Goal: Information Seeking & Learning: Learn about a topic

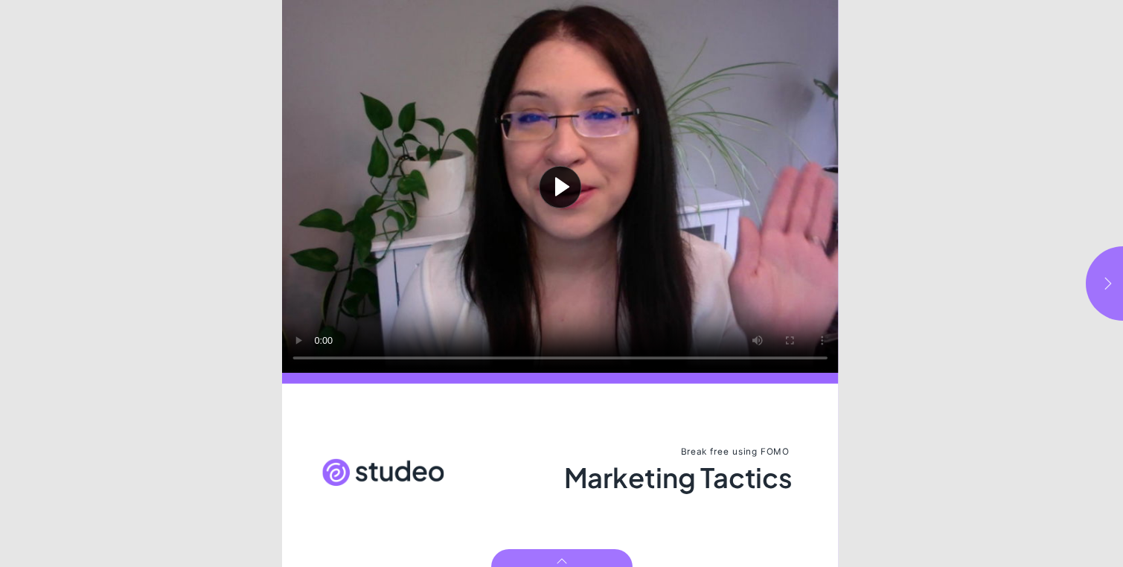
click at [1095, 283] on button "button" at bounding box center [1122, 283] width 74 height 74
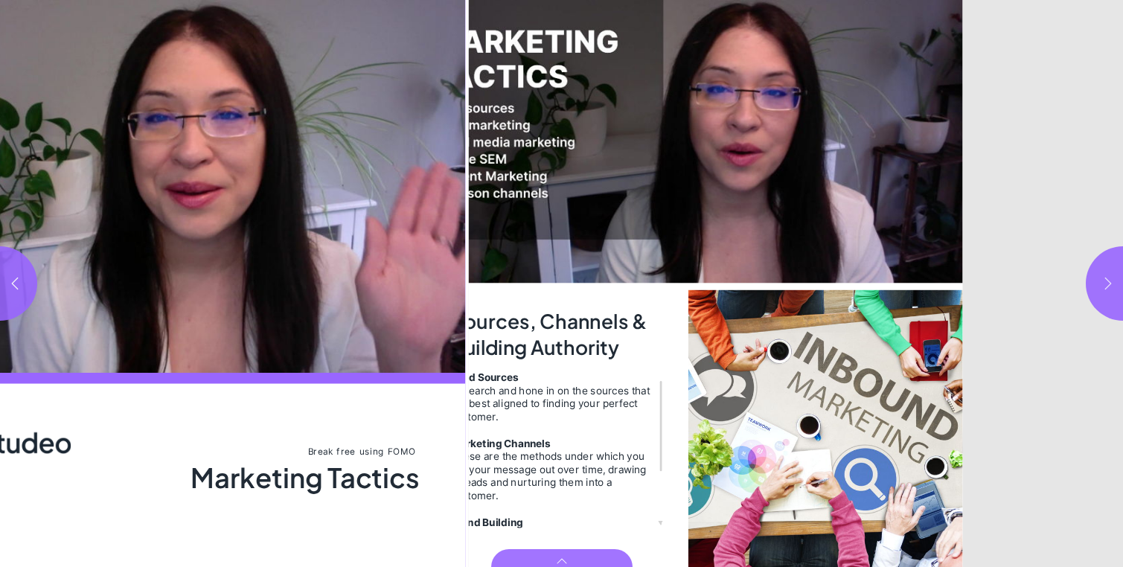
click at [1095, 283] on button "button" at bounding box center [1122, 283] width 74 height 74
type input "***"
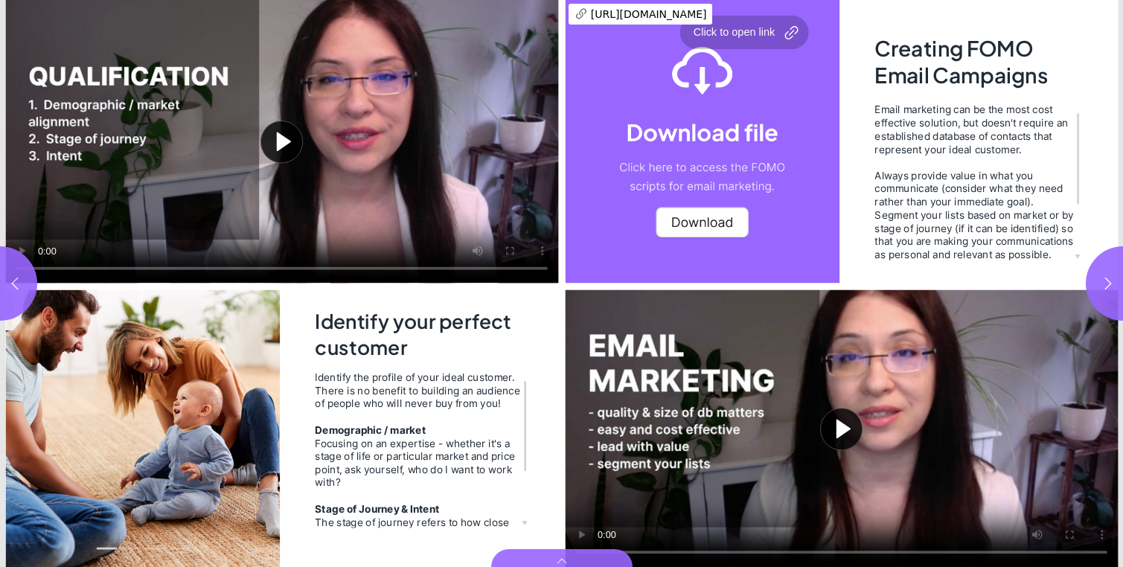
click at [730, 213] on div "Page 5" at bounding box center [702, 141] width 275 height 283
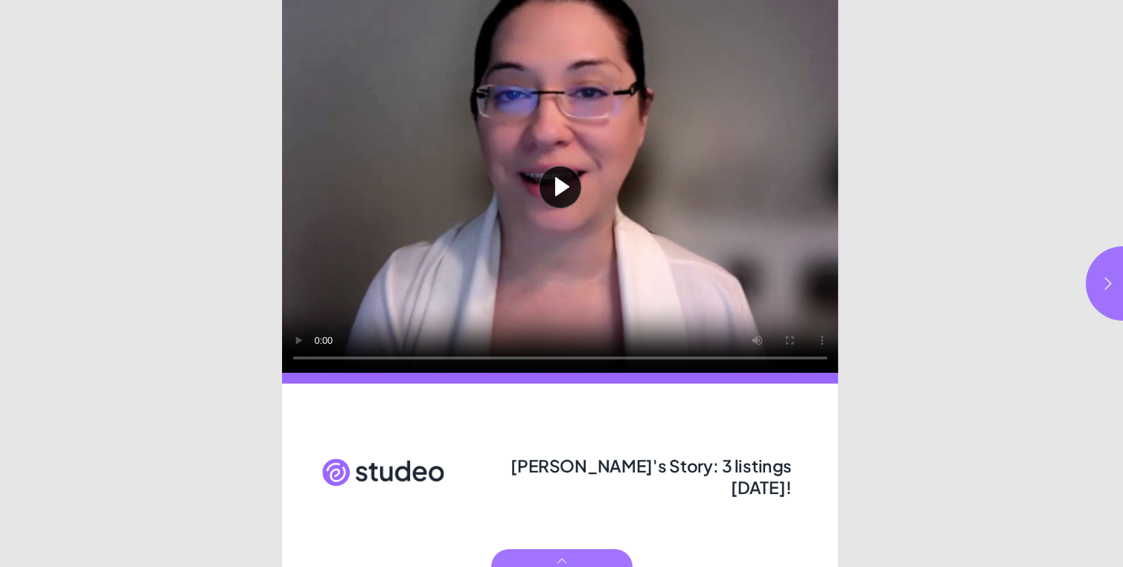
click at [938, 0] on html "[PERSON_NAME]'s Story: 3 listings [DATE]! Play video [PERSON_NAME]'s Story: 3 l…" at bounding box center [561, 0] width 1123 height 0
drag, startPoint x: 559, startPoint y: 463, endPoint x: 786, endPoint y: 469, distance: 227.0
click at [786, 469] on span "[PERSON_NAME]'s Story: 3 listings [DATE]!" at bounding box center [650, 476] width 281 height 43
click at [1110, 284] on icon "button" at bounding box center [1107, 283] width 15 height 15
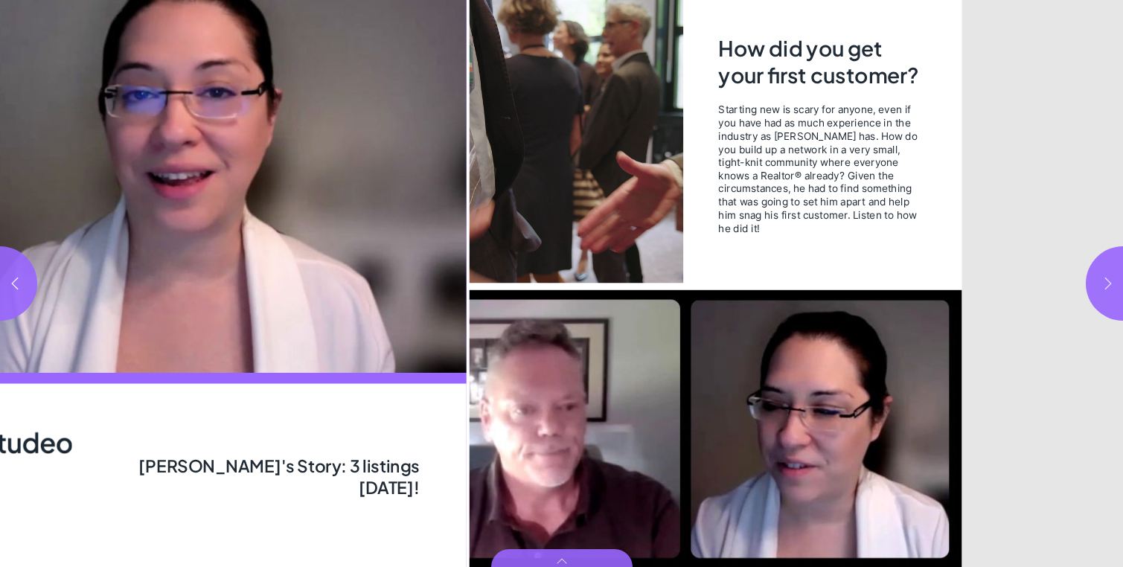
click at [1110, 284] on icon "button" at bounding box center [1107, 283] width 15 height 15
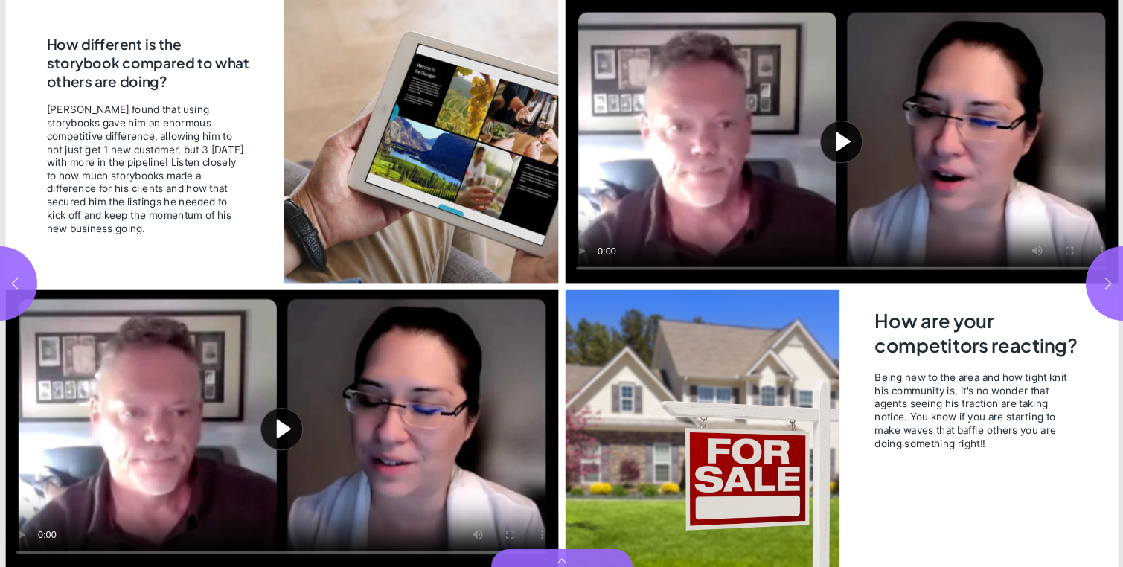
click at [360, 402] on button "Play video" at bounding box center [281, 428] width 553 height 277
click at [252, 443] on video "Video" at bounding box center [281, 428] width 553 height 277
click at [17, 278] on icon "button" at bounding box center [14, 283] width 15 height 15
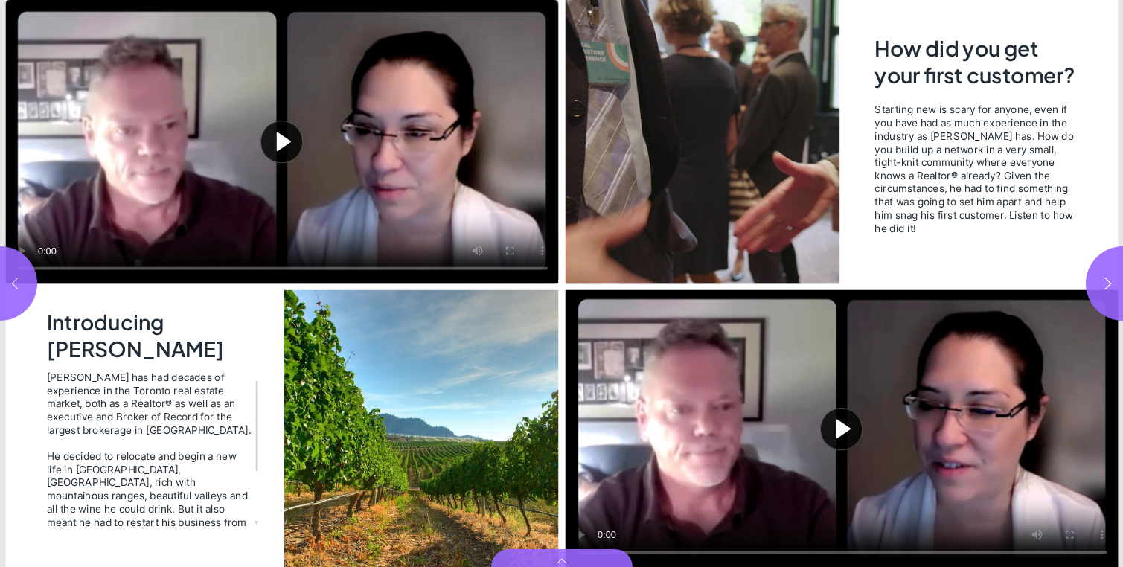
click at [17, 278] on icon "button" at bounding box center [14, 283] width 15 height 15
type input "*"
